Goal: Information Seeking & Learning: Learn about a topic

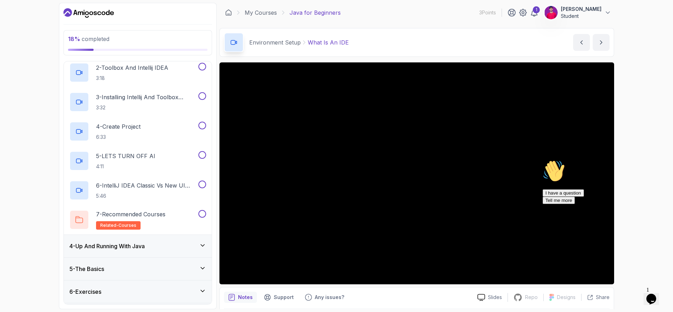
scroll to position [122, 0]
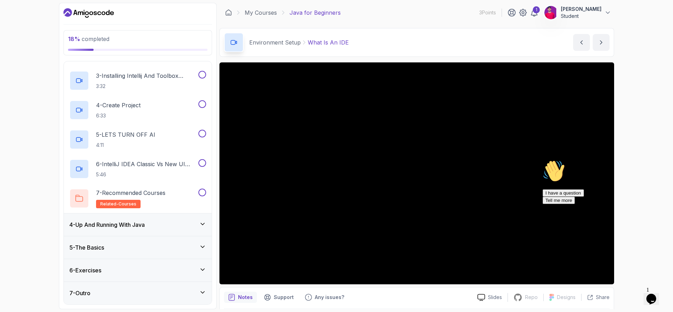
click at [129, 274] on div "6 - Exercises" at bounding box center [138, 270] width 148 height 22
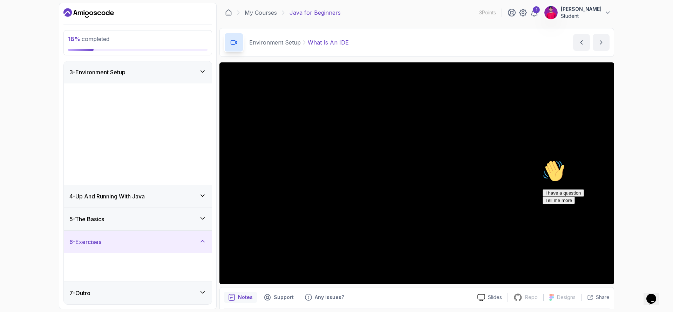
scroll to position [0, 0]
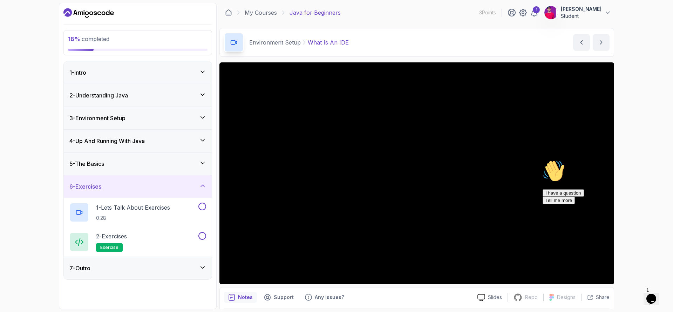
click at [119, 166] on div "5 - The Basics" at bounding box center [137, 163] width 137 height 8
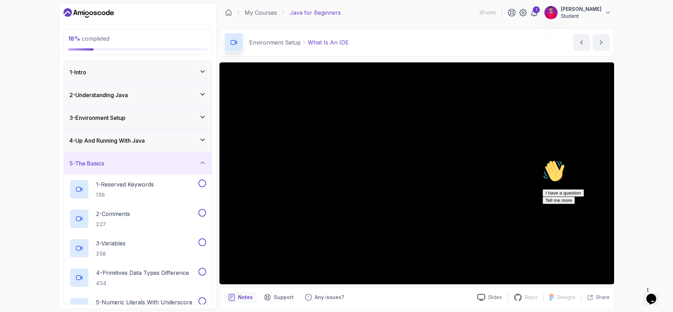
click at [553, 204] on div "Hi! How can we help? I have a question Tell me more" at bounding box center [606, 182] width 126 height 44
click at [551, 204] on div "I have a question Tell me more" at bounding box center [606, 196] width 126 height 15
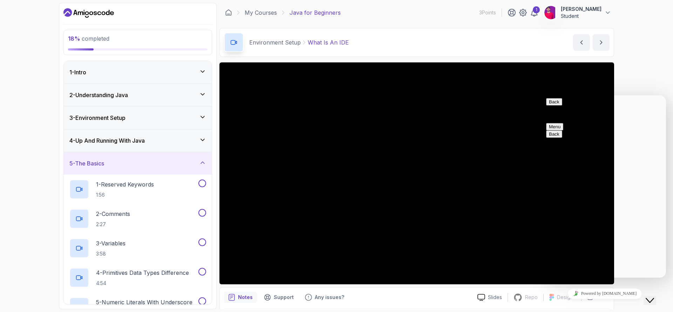
click at [616, 111] on p "Customer Support" at bounding box center [604, 114] width 117 height 6
click at [555, 106] on button "Back" at bounding box center [554, 101] width 16 height 7
click at [648, 296] on div "Close Chat This icon closes the chat window." at bounding box center [650, 300] width 8 height 8
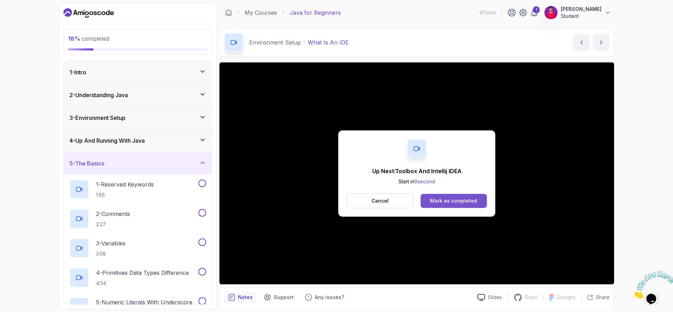
click at [451, 202] on div "Mark as completed" at bounding box center [453, 200] width 47 height 7
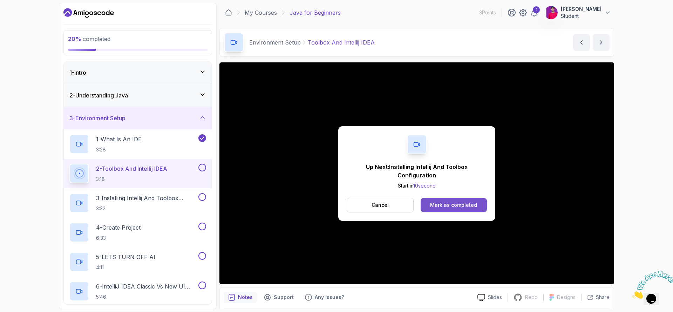
click at [437, 206] on div "Mark as completed" at bounding box center [453, 205] width 47 height 7
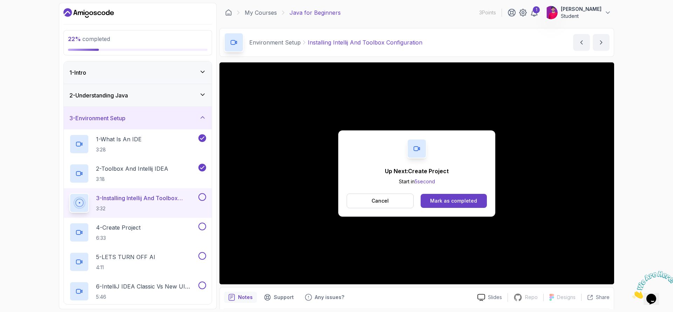
click at [464, 213] on div "Up Next: Create Project Start in 5 second Cancel Mark as completed" at bounding box center [416, 173] width 157 height 86
click at [464, 207] on button "Mark as completed" at bounding box center [454, 201] width 66 height 14
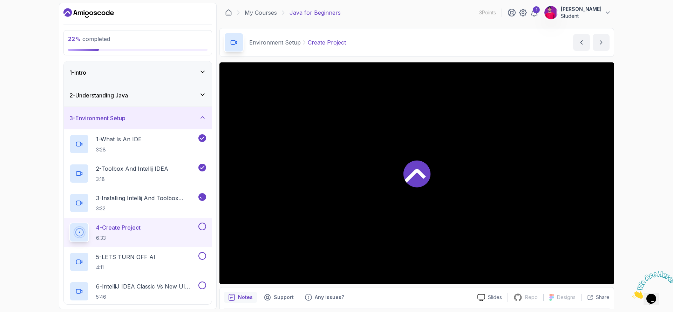
click at [369, 209] on div at bounding box center [416, 173] width 395 height 222
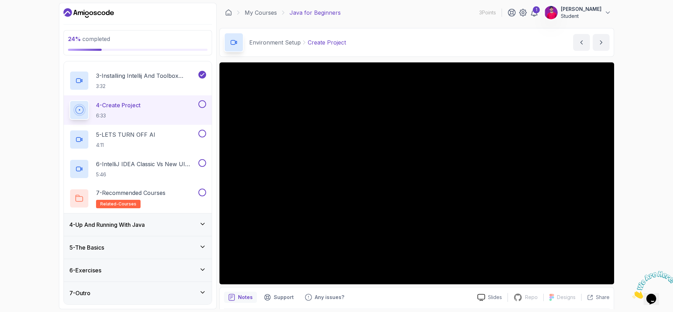
scroll to position [115, 0]
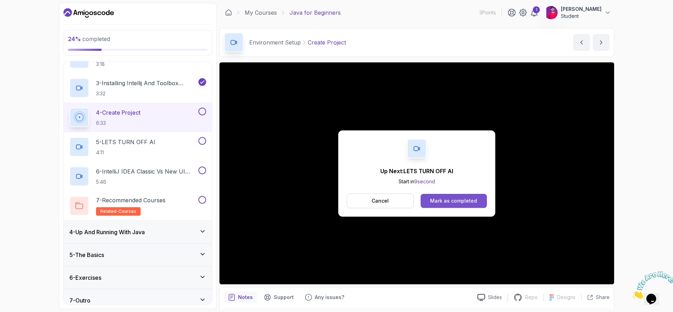
click at [449, 197] on button "Mark as completed" at bounding box center [454, 201] width 66 height 14
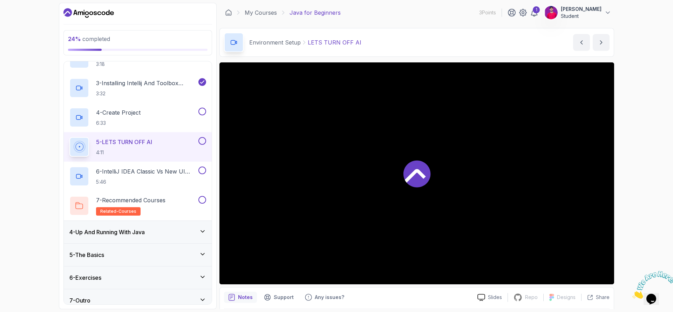
drag, startPoint x: 449, startPoint y: 198, endPoint x: 447, endPoint y: 202, distance: 4.6
click at [447, 202] on div at bounding box center [416, 173] width 395 height 222
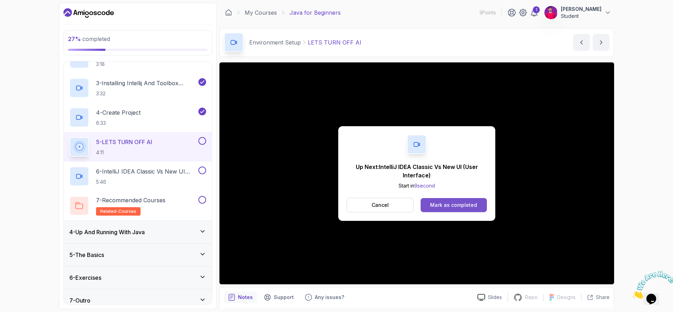
click at [439, 204] on div "Mark as completed" at bounding box center [453, 205] width 47 height 7
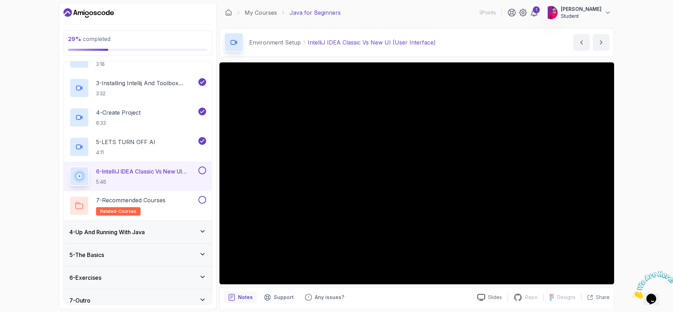
scroll to position [122, 0]
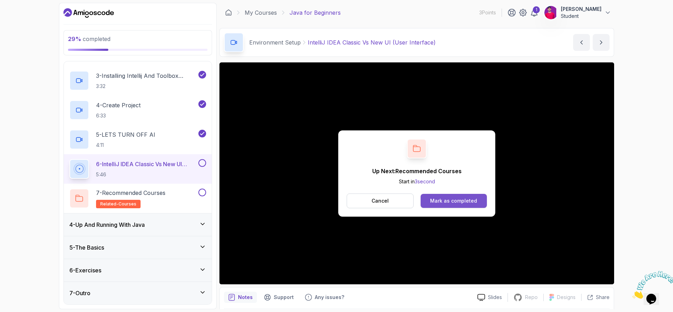
click at [464, 203] on div "Mark as completed" at bounding box center [453, 200] width 47 height 7
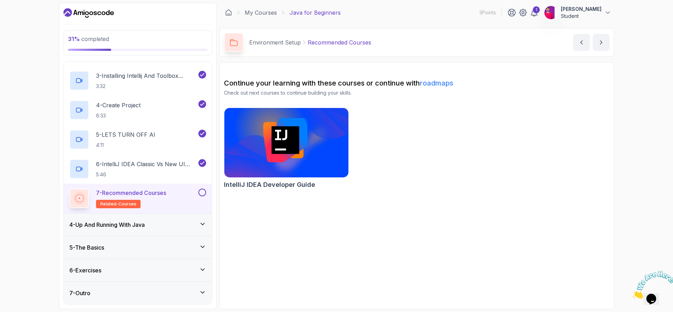
click at [269, 154] on img at bounding box center [286, 142] width 130 height 73
click at [601, 43] on icon "next content" at bounding box center [601, 43] width 2 height 4
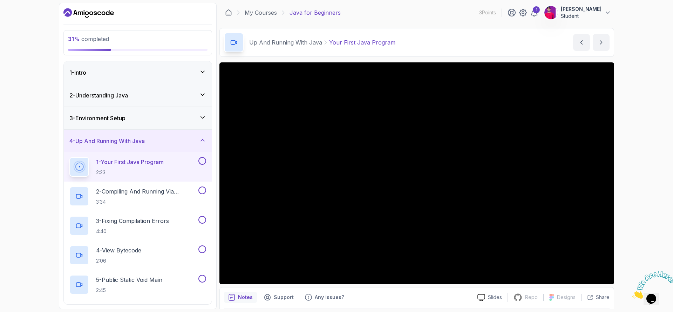
click at [149, 123] on div "3 - Environment Setup" at bounding box center [138, 118] width 148 height 22
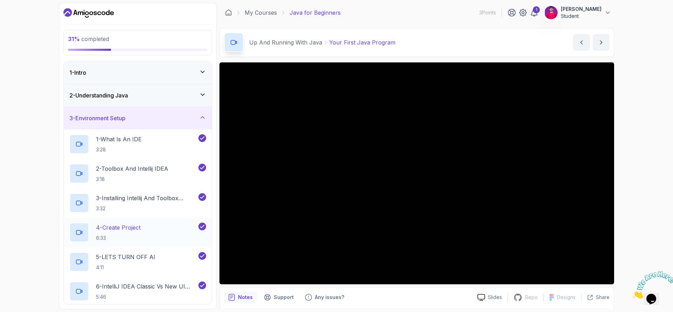
scroll to position [122, 0]
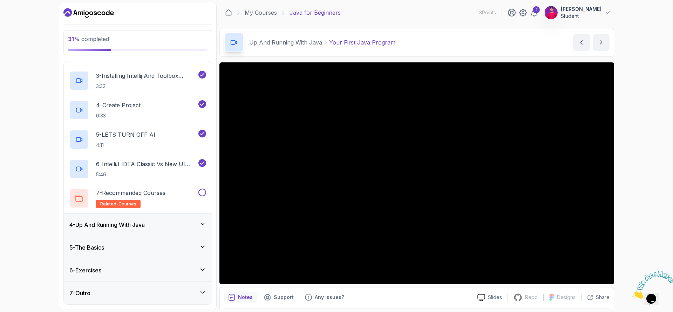
click at [138, 219] on div "4 - Up And Running With Java" at bounding box center [138, 224] width 148 height 22
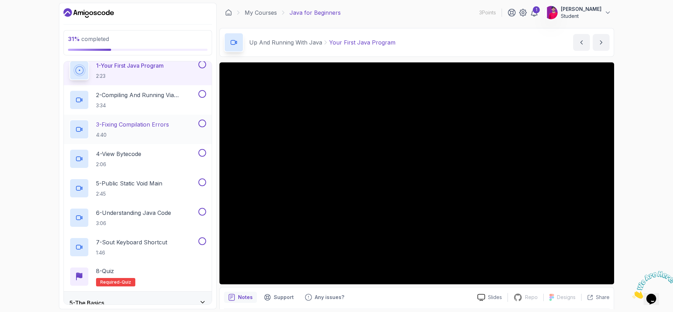
scroll to position [96, 0]
click at [64, 34] on button "4 - Up And Running With Java" at bounding box center [138, 45] width 148 height 22
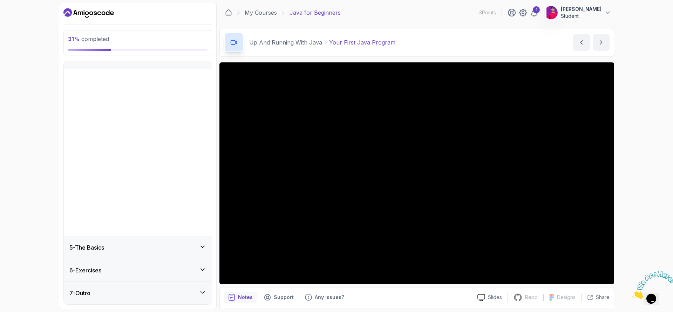
scroll to position [0, 0]
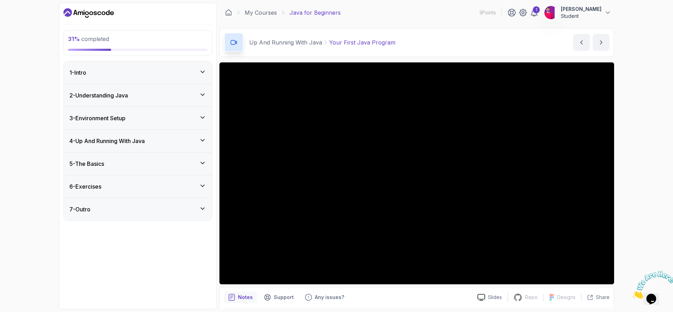
click at [98, 210] on div "7 - Outro" at bounding box center [137, 209] width 137 height 8
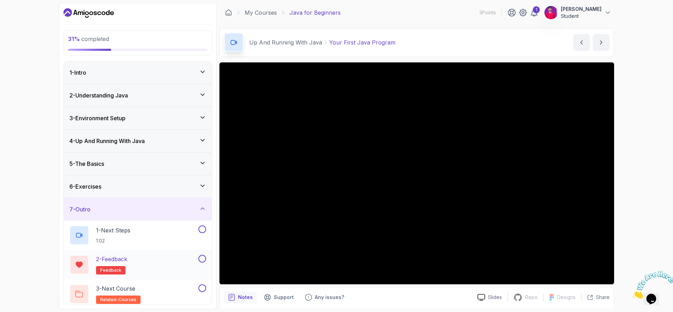
scroll to position [5, 0]
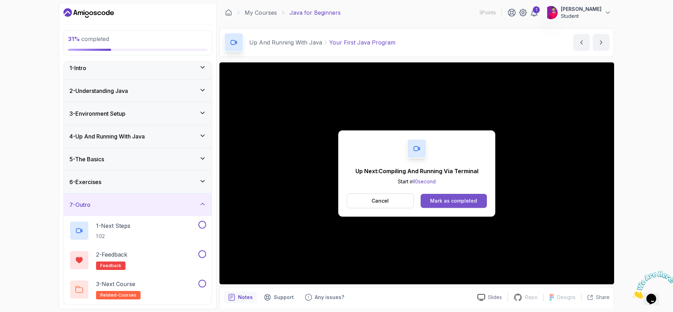
click at [458, 194] on button "Mark as completed" at bounding box center [454, 201] width 66 height 14
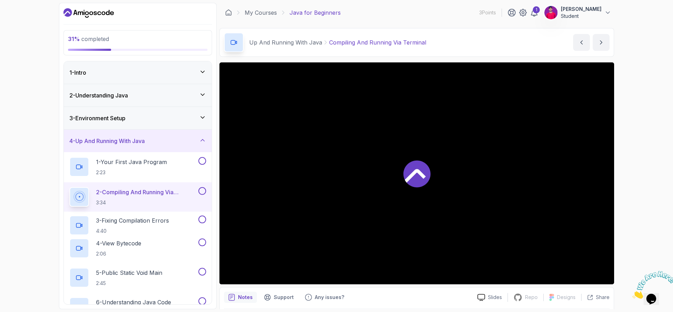
drag, startPoint x: 458, startPoint y: 194, endPoint x: 454, endPoint y: 199, distance: 6.0
click at [454, 199] on div at bounding box center [416, 173] width 395 height 222
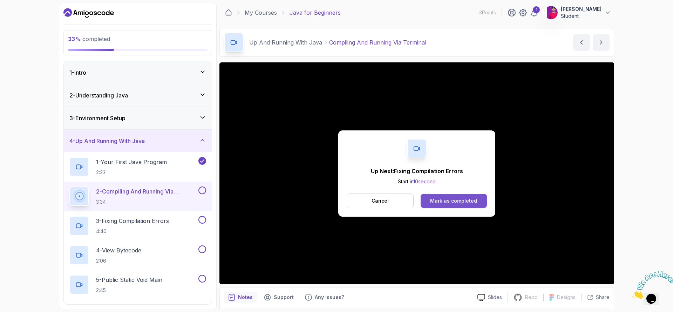
click at [437, 202] on div "Mark as completed" at bounding box center [453, 200] width 47 height 7
